Goal: Task Accomplishment & Management: Use online tool/utility

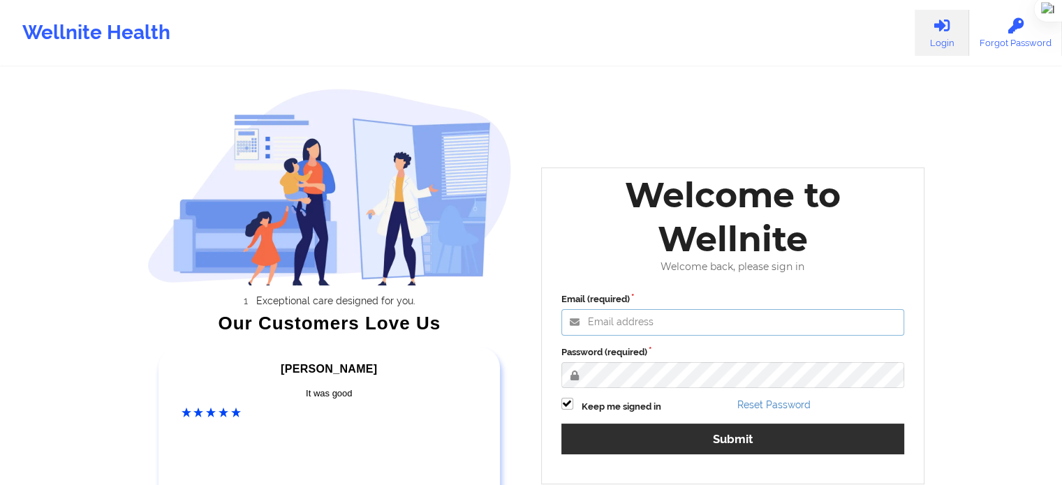
type input "[EMAIL_ADDRESS][DOMAIN_NAME]"
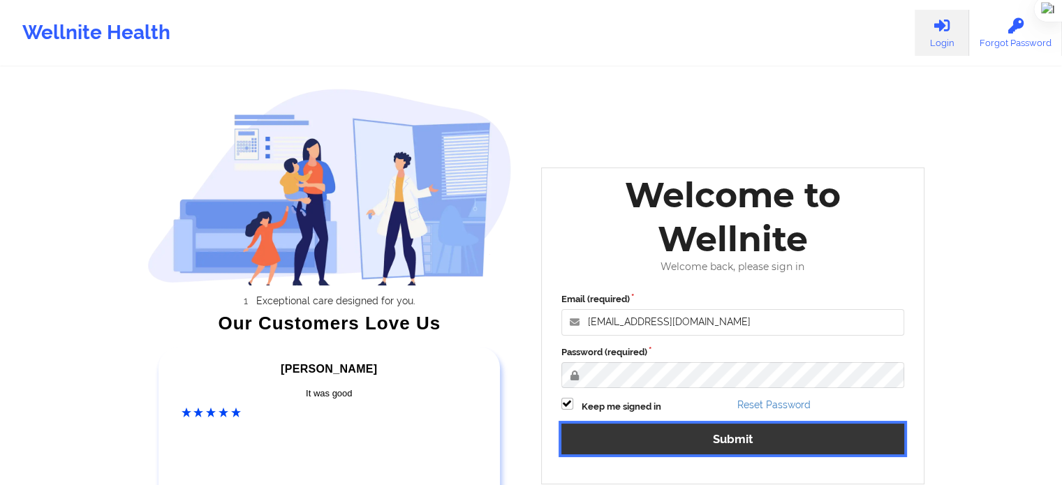
click at [647, 429] on button "Submit" at bounding box center [732, 439] width 343 height 30
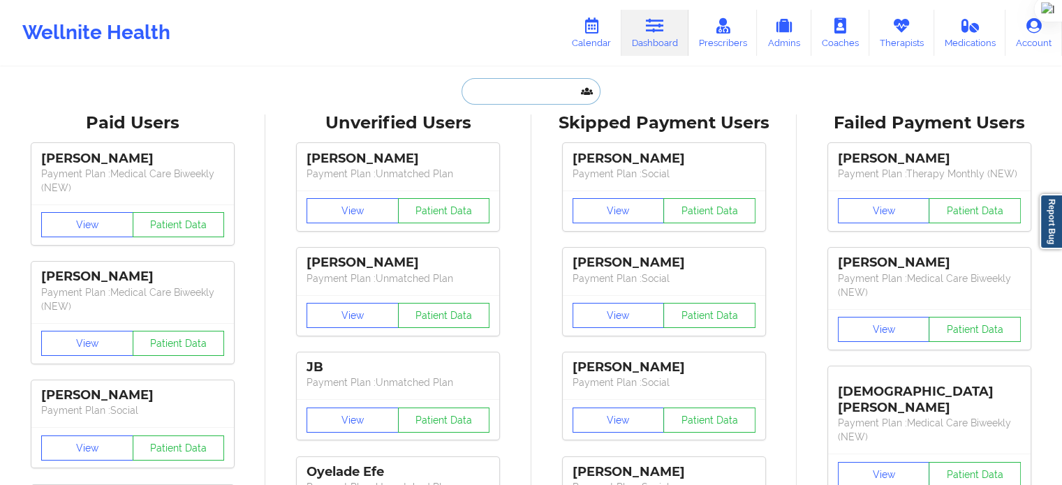
click at [561, 91] on input "text" at bounding box center [530, 91] width 138 height 27
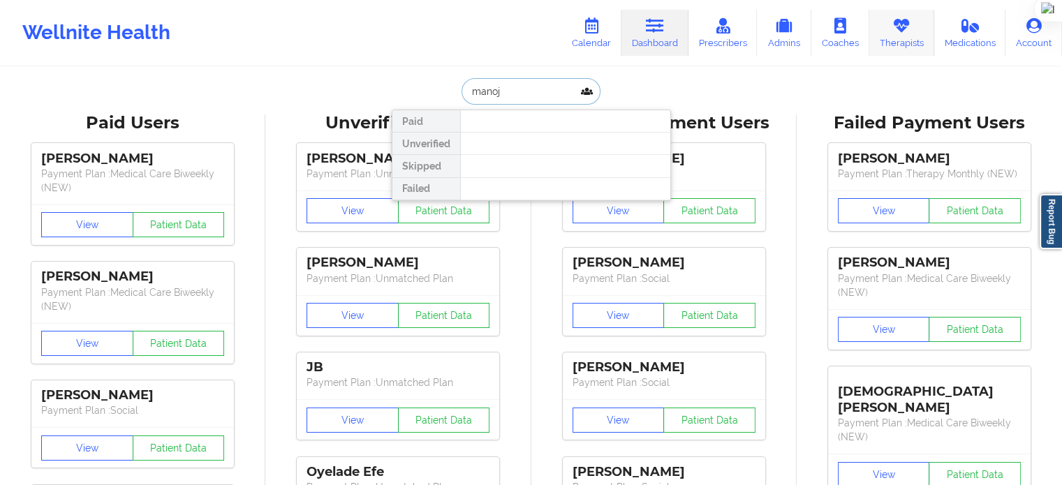
type input "manoj"
click at [880, 33] on link "Therapists" at bounding box center [901, 33] width 65 height 46
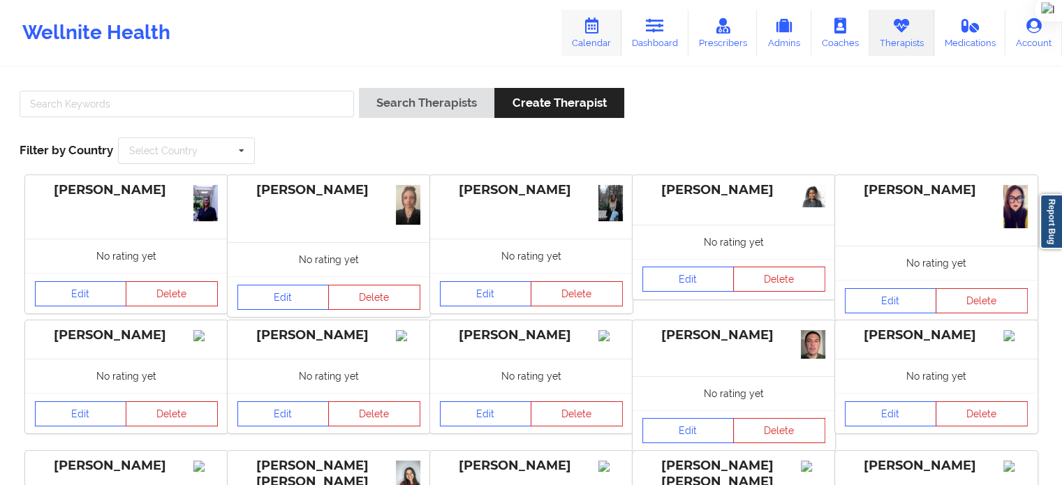
click at [595, 30] on icon at bounding box center [591, 25] width 18 height 15
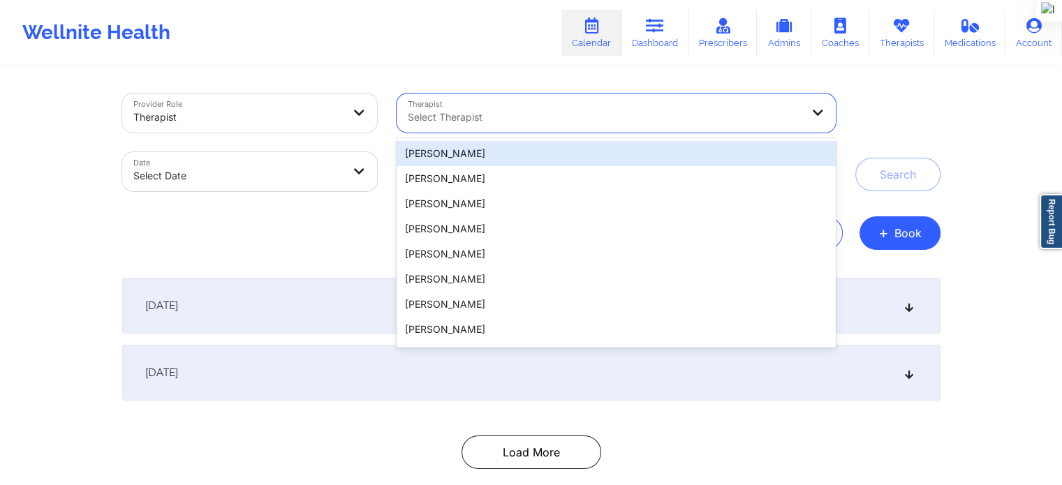
click at [558, 113] on div at bounding box center [604, 117] width 393 height 17
paste input "[PERSON_NAME]"
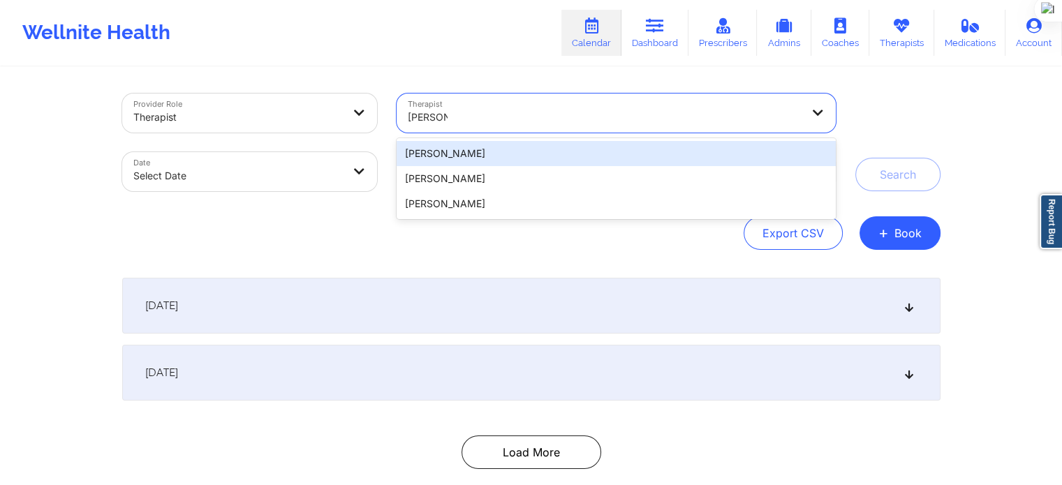
type input "[PERSON_NAME]"
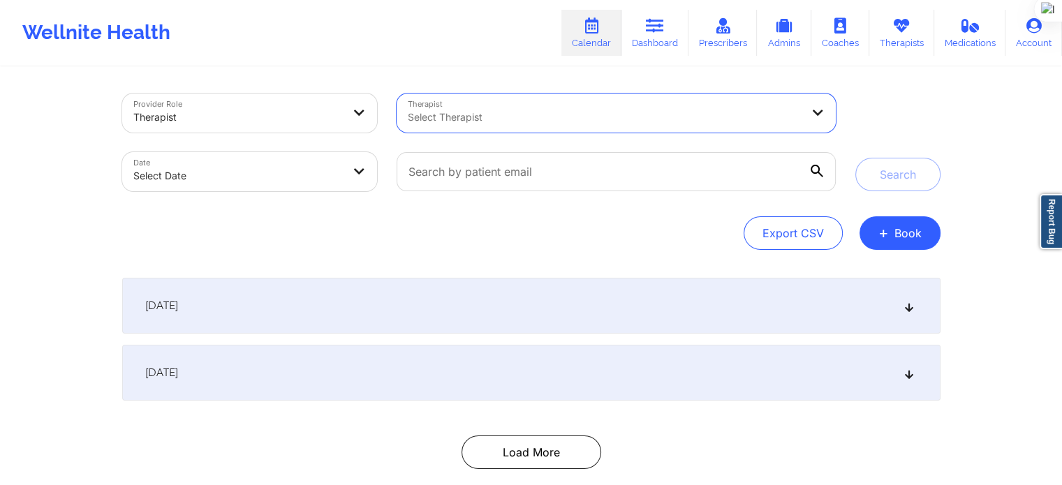
click at [579, 105] on div "Select Therapist" at bounding box center [599, 113] width 406 height 39
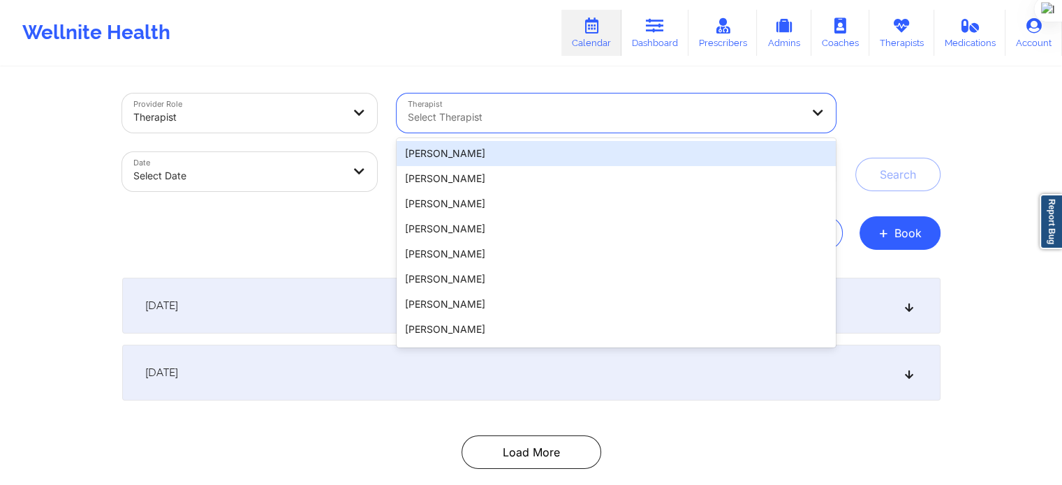
paste input "[PERSON_NAME]"
type input "[PERSON_NAME]"
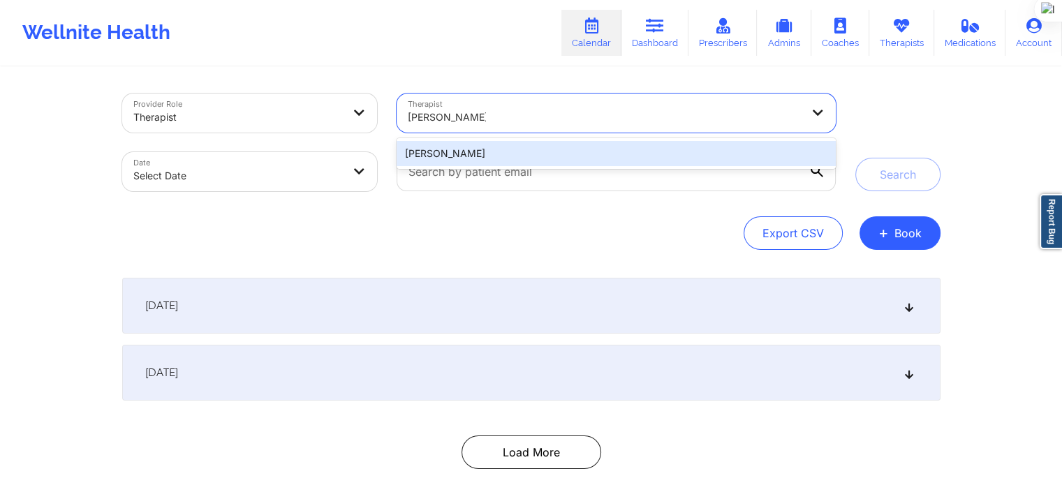
click at [505, 154] on div "[PERSON_NAME]" at bounding box center [615, 153] width 438 height 25
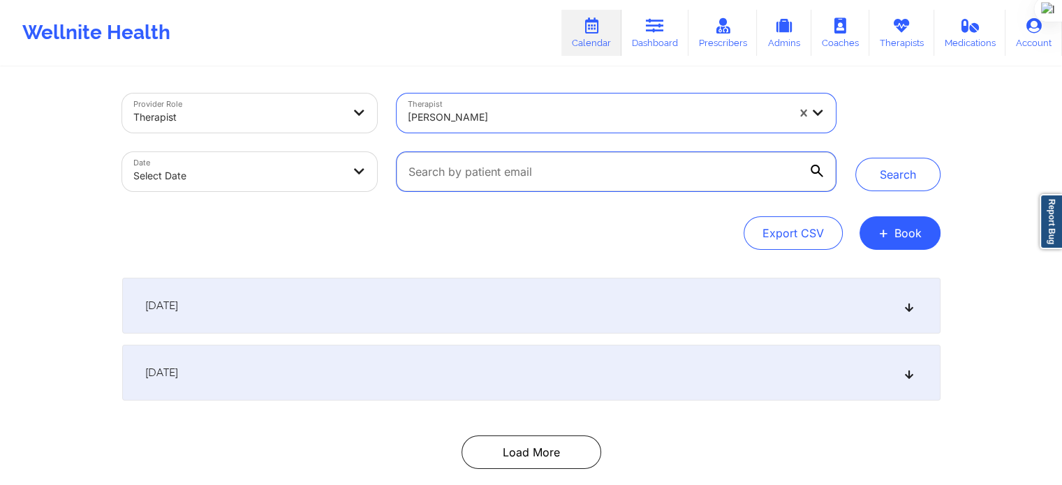
click at [505, 178] on input "text" at bounding box center [615, 171] width 438 height 39
paste input "[EMAIL_ADDRESS][DOMAIN_NAME]"
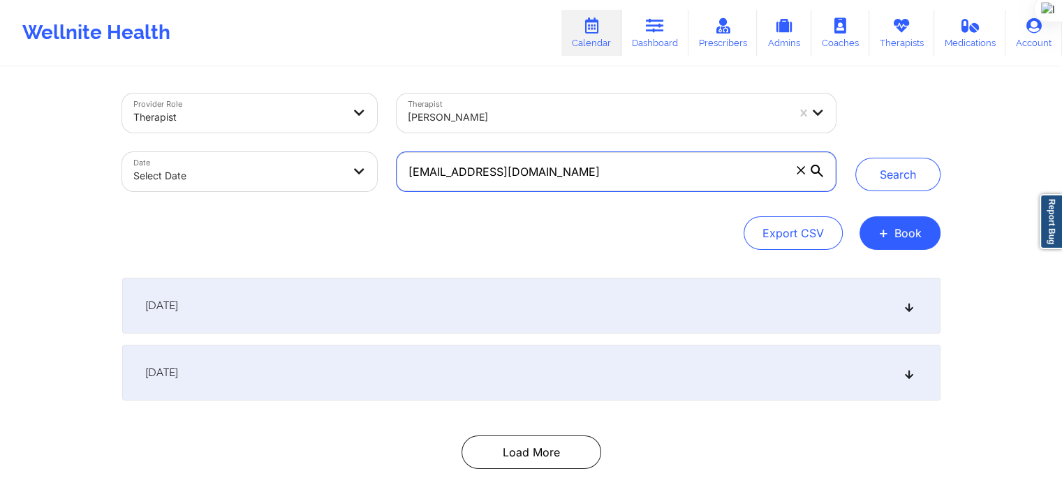
type input "[EMAIL_ADDRESS][DOMAIN_NAME]"
click at [898, 191] on div "Provider Role Therapist Therapist [PERSON_NAME] Date Select Date [EMAIL_ADDRESS…" at bounding box center [531, 142] width 838 height 117
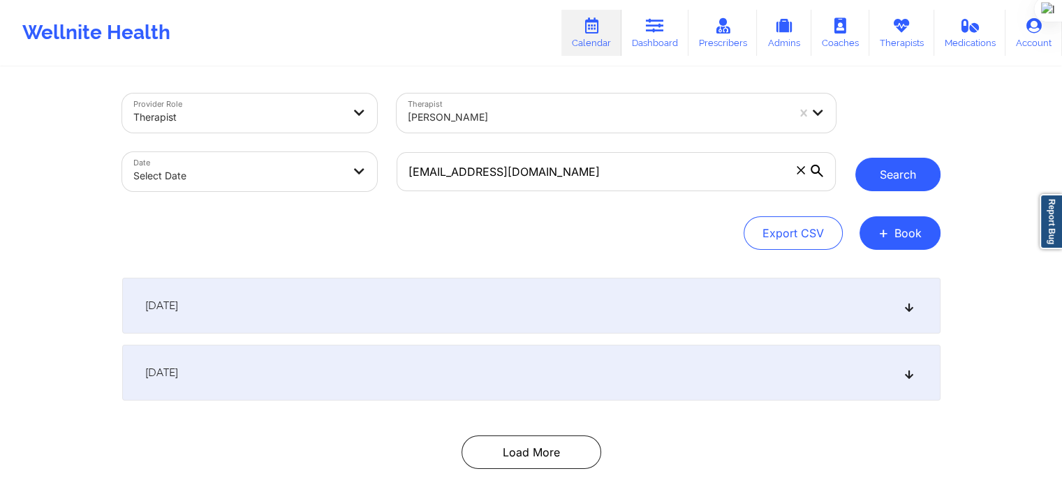
click at [895, 176] on button "Search" at bounding box center [897, 175] width 85 height 34
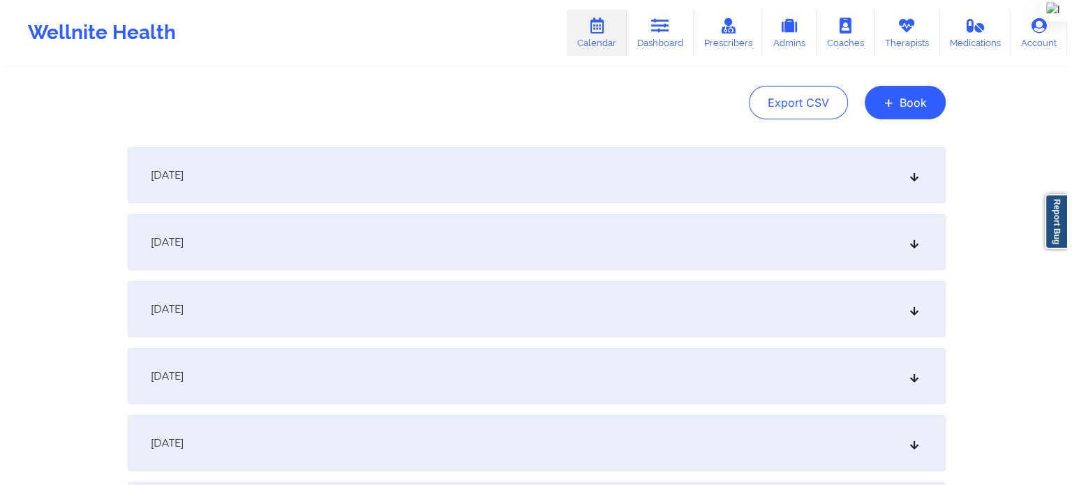
scroll to position [140, 0]
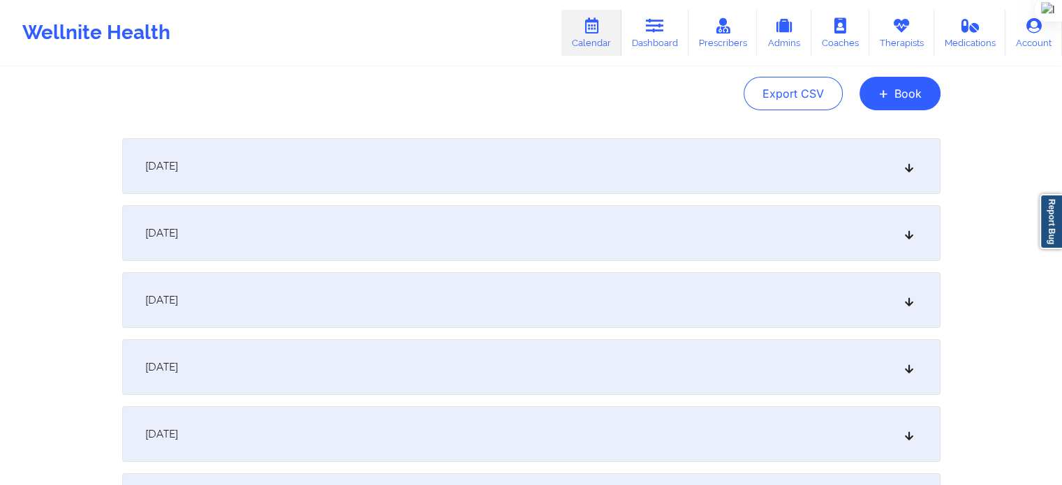
click at [655, 184] on div "[DATE]" at bounding box center [531, 166] width 818 height 56
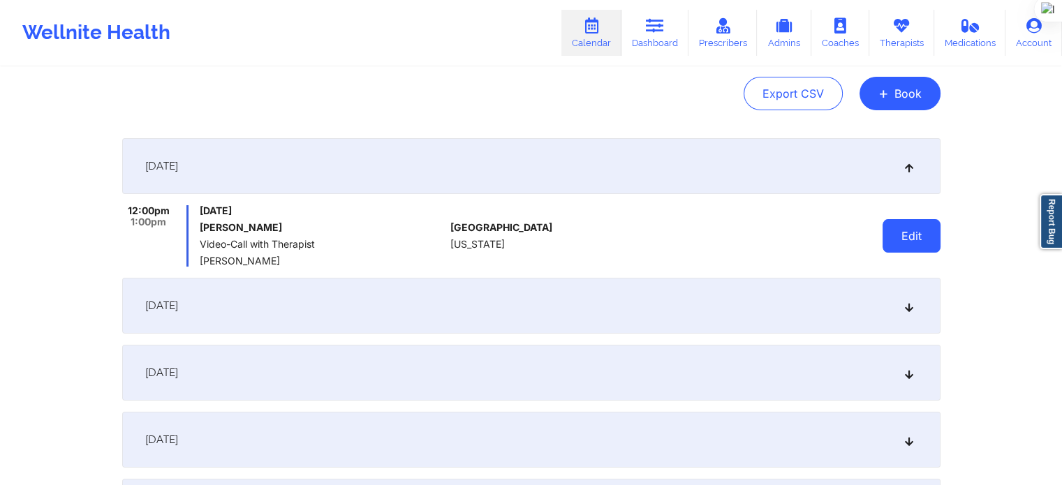
click at [935, 242] on button "Edit" at bounding box center [911, 236] width 58 height 34
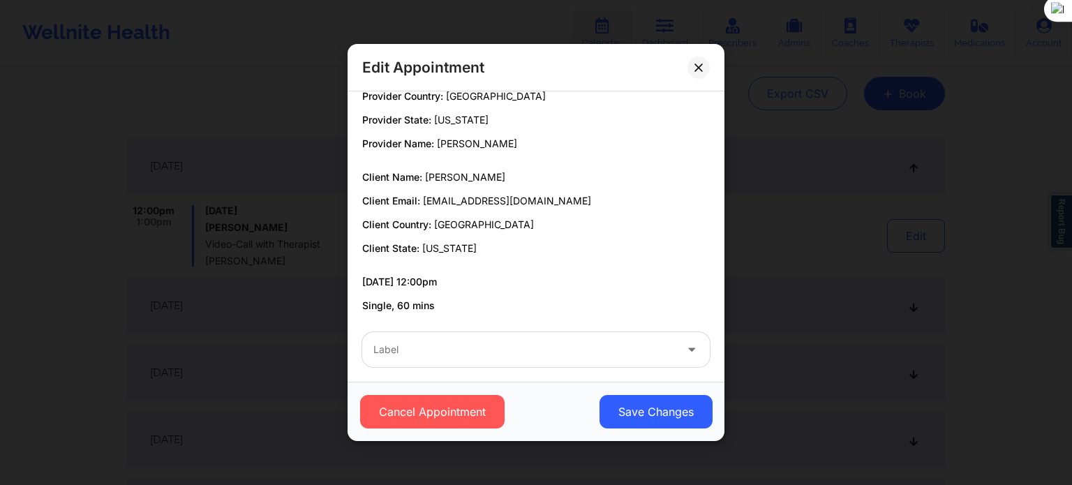
scroll to position [26, 0]
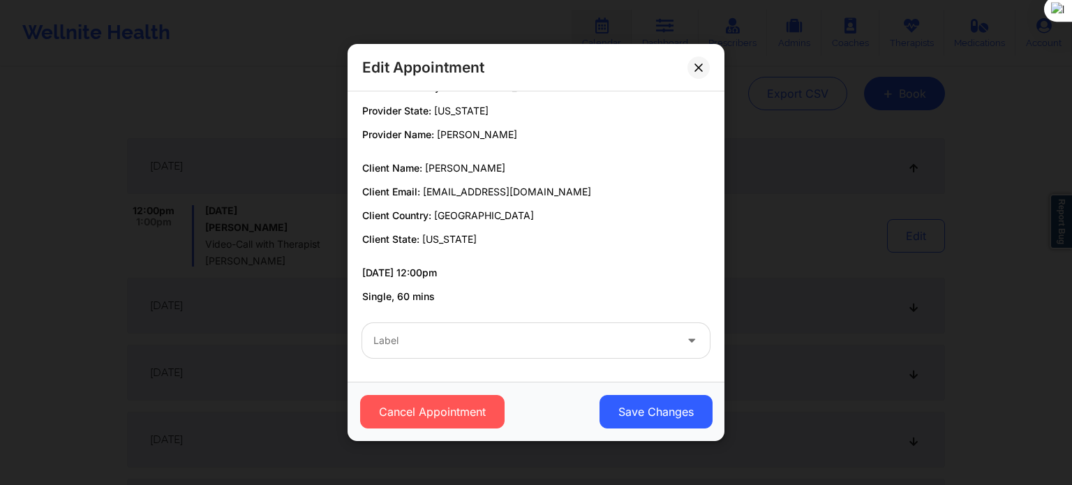
click at [483, 340] on div at bounding box center [524, 340] width 302 height 17
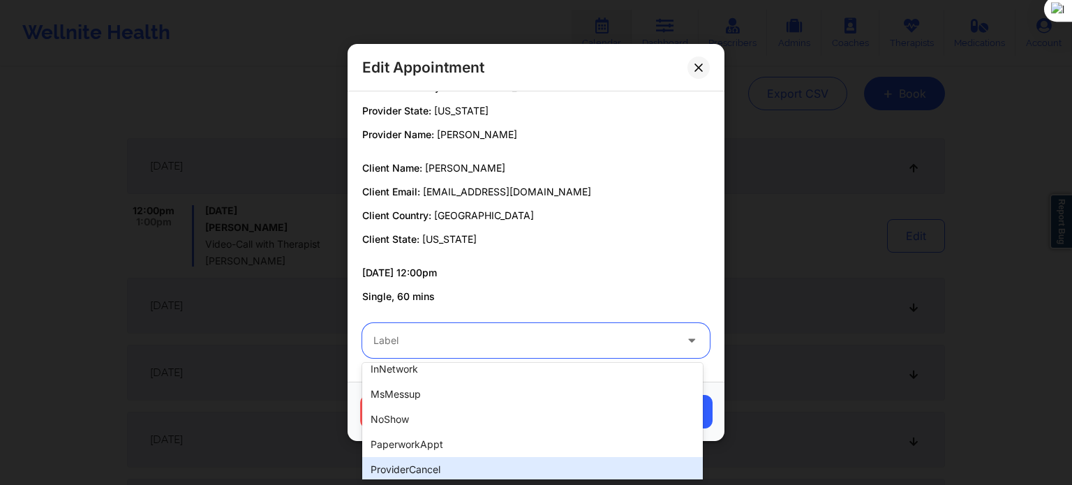
scroll to position [163, 0]
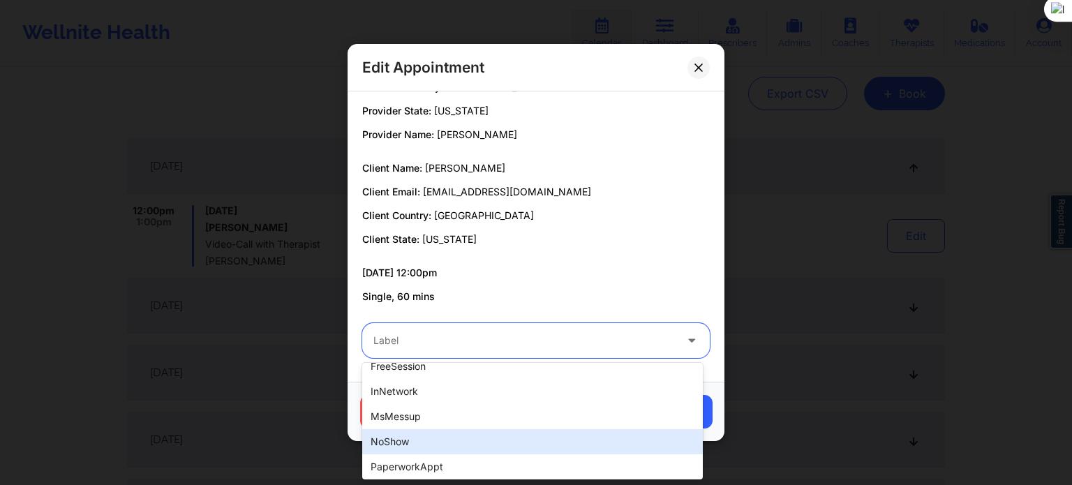
click at [417, 444] on div "noShow" at bounding box center [532, 441] width 341 height 25
